Goal: Transaction & Acquisition: Purchase product/service

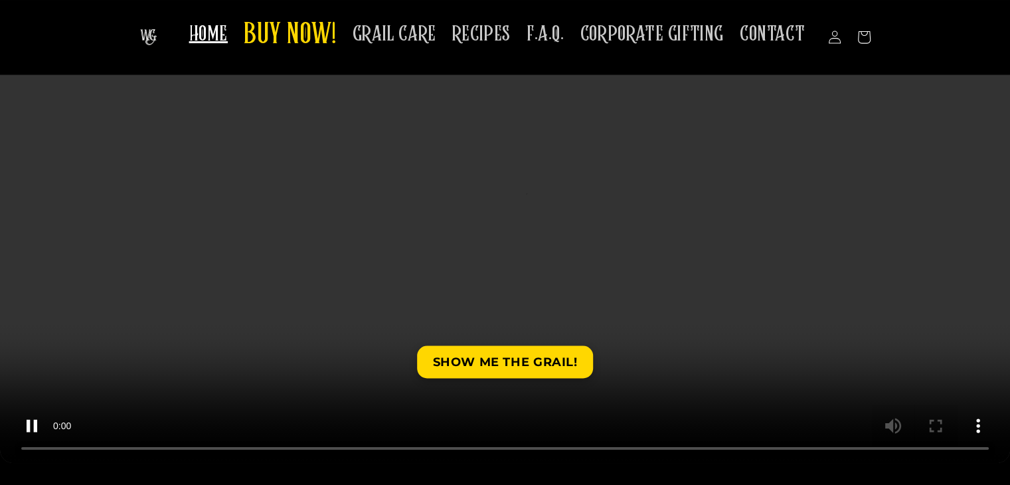
scroll to position [199, 0]
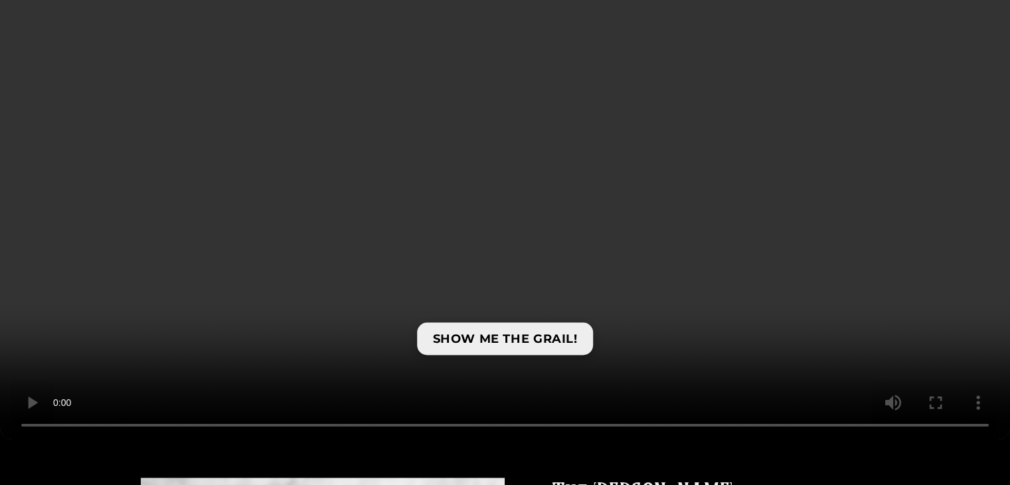
click at [498, 336] on link "SHOW ME THE GRAIL!" at bounding box center [505, 338] width 177 height 33
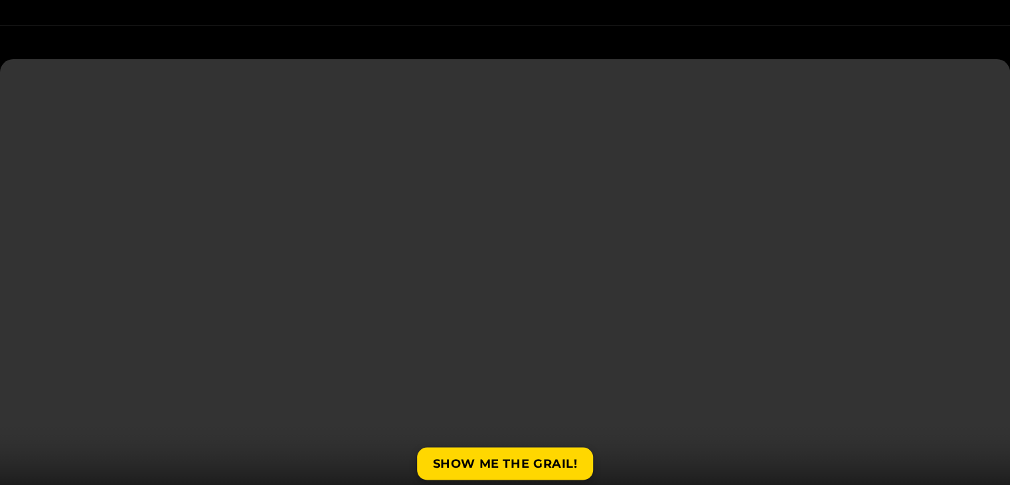
scroll to position [0, 0]
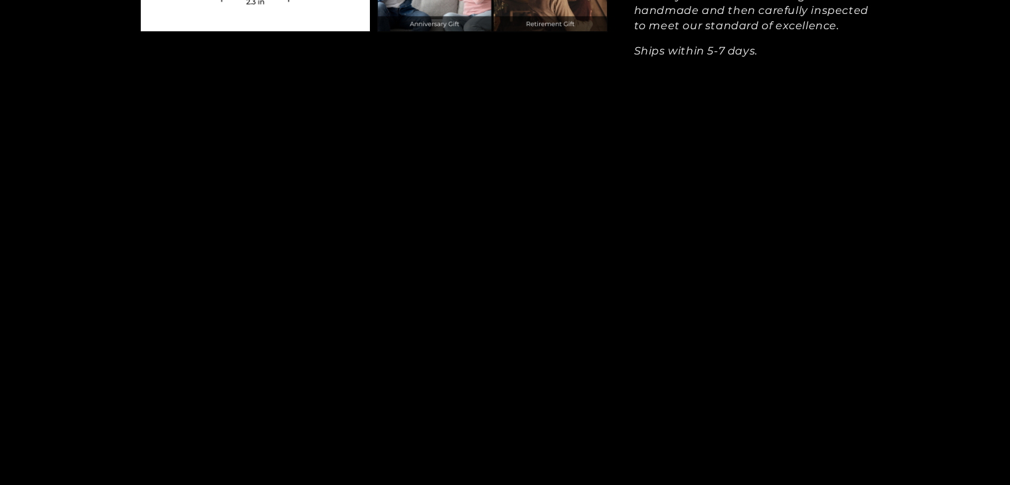
scroll to position [1594, 0]
